Goal: Communication & Community: Answer question/provide support

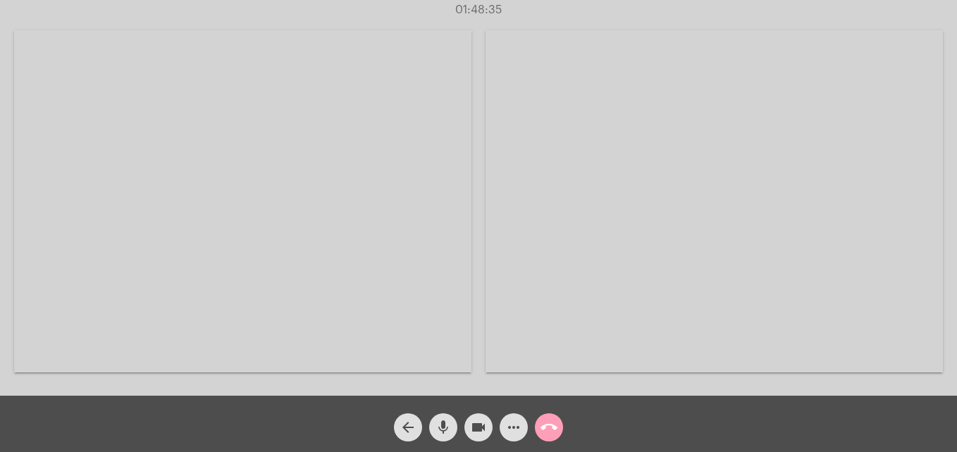
click at [556, 421] on mat-icon "call_end" at bounding box center [548, 427] width 17 height 17
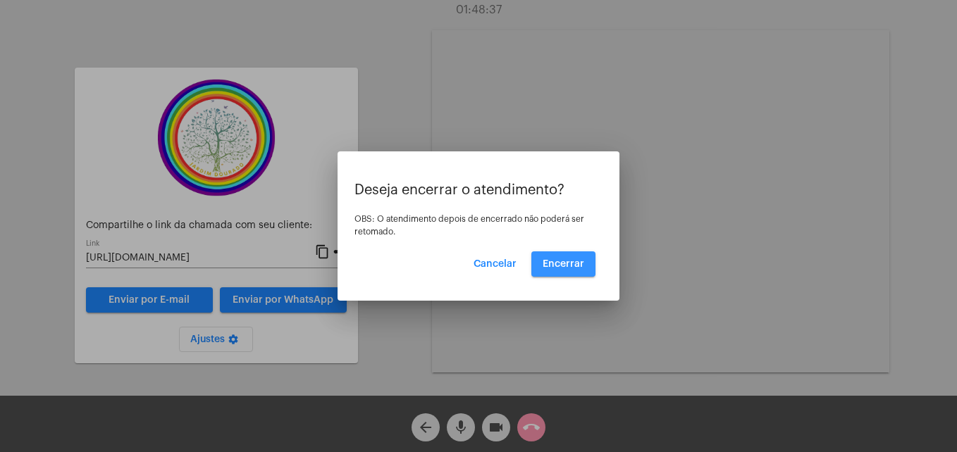
click at [577, 264] on span "Encerrar" at bounding box center [564, 264] width 42 height 10
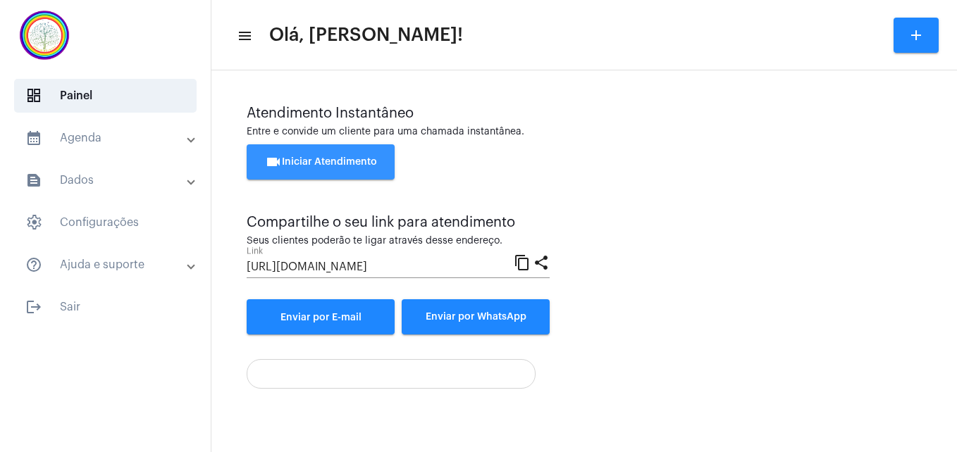
click at [344, 160] on span "videocam Iniciar Atendimento" at bounding box center [321, 162] width 112 height 10
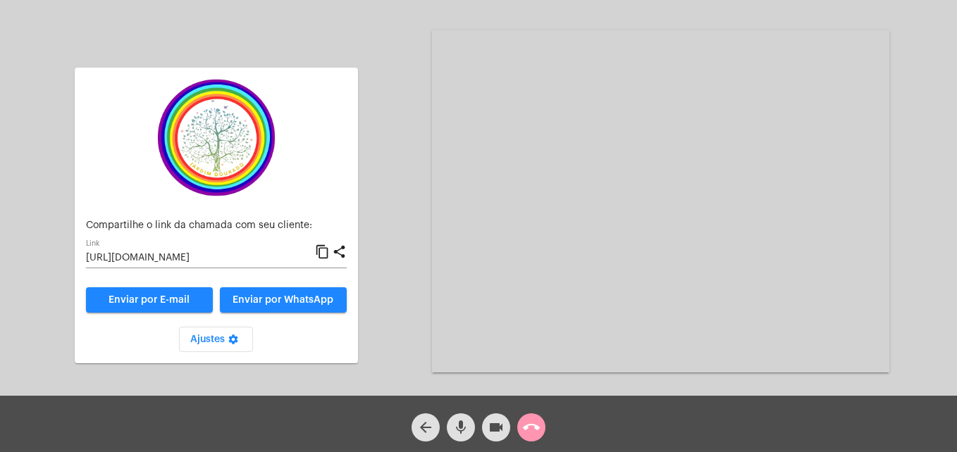
click at [534, 426] on mat-icon "call_end" at bounding box center [531, 427] width 17 height 17
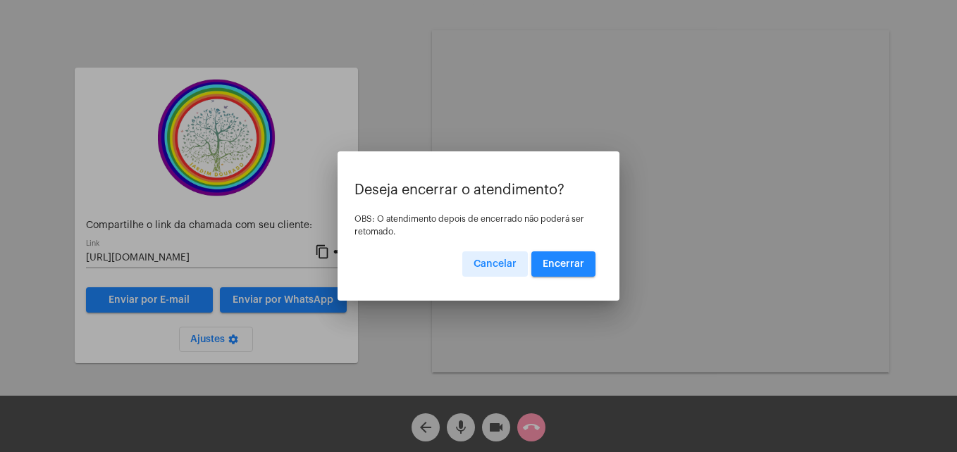
click at [570, 270] on button "Encerrar" at bounding box center [563, 264] width 64 height 25
